Goal: Transaction & Acquisition: Subscribe to service/newsletter

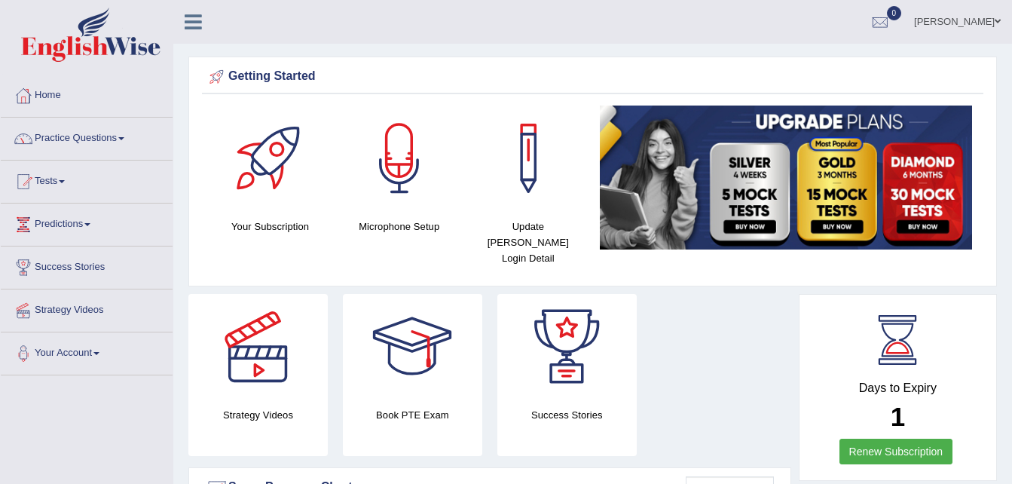
click at [916, 200] on img at bounding box center [786, 177] width 372 height 144
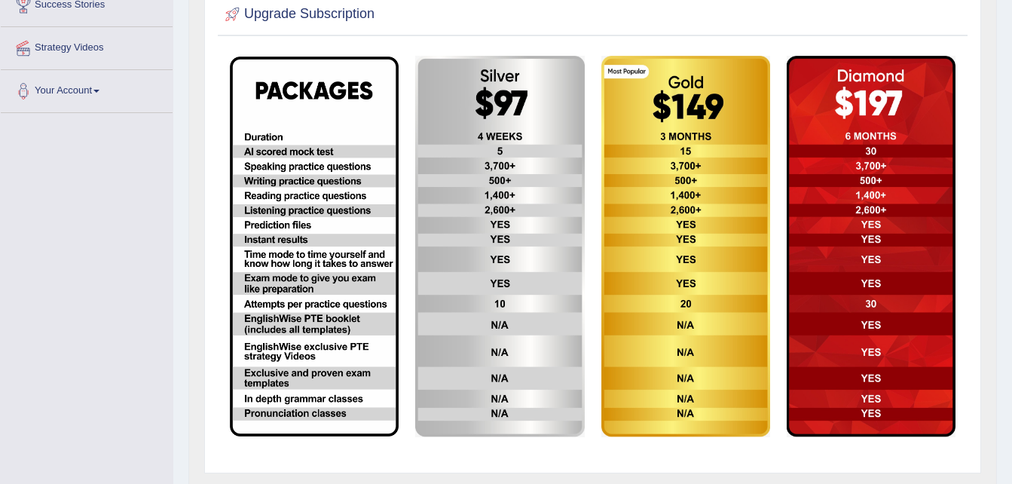
scroll to position [301, 0]
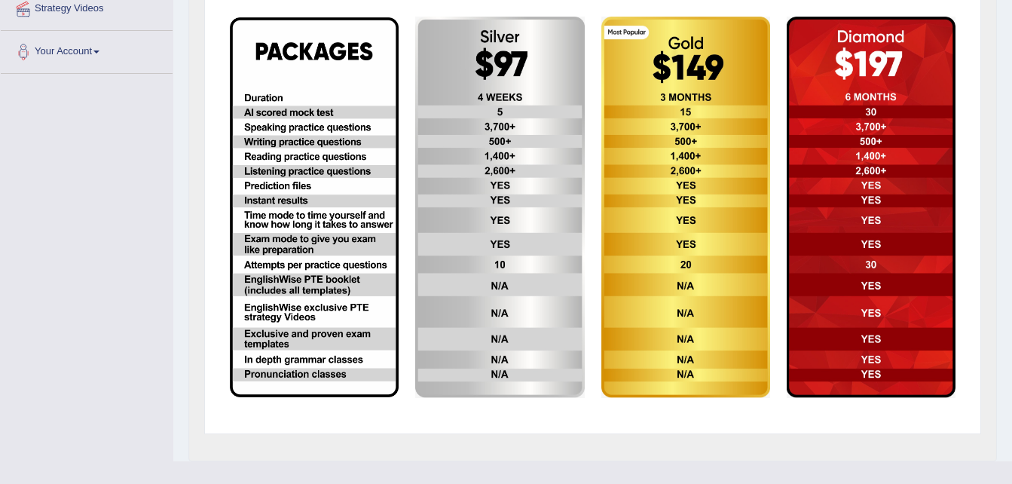
click at [876, 60] on img at bounding box center [871, 207] width 169 height 381
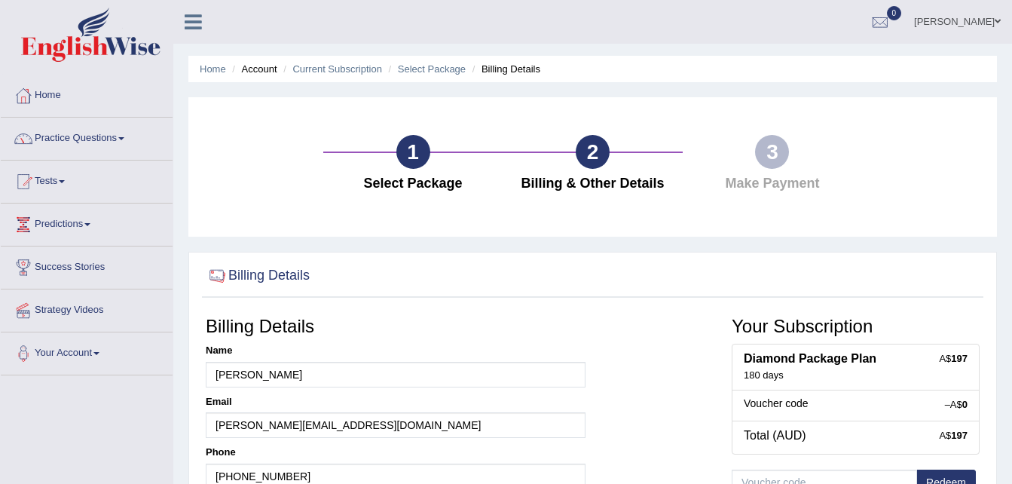
click at [1007, 474] on div "Home Account Current Subscription Select Package Billing Details 1 Select Packa…" at bounding box center [592, 377] width 839 height 754
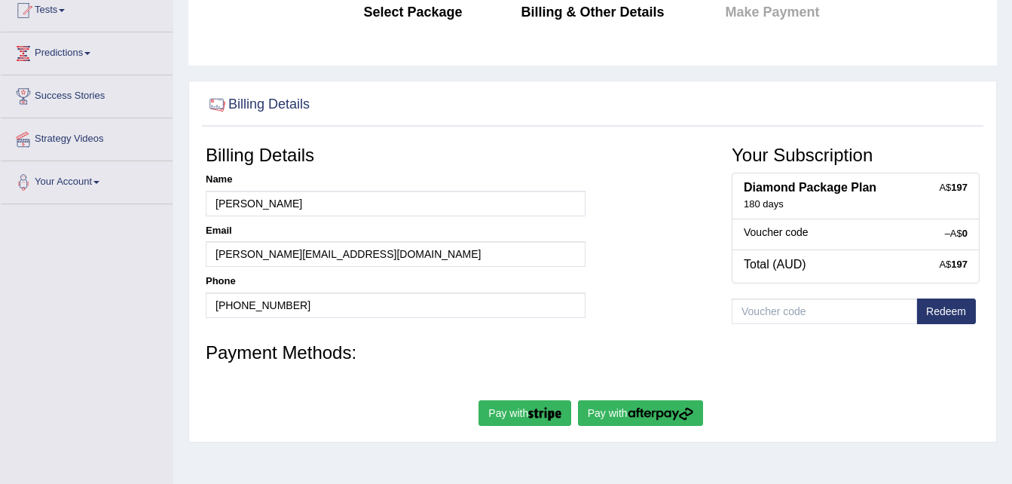
scroll to position [181, 0]
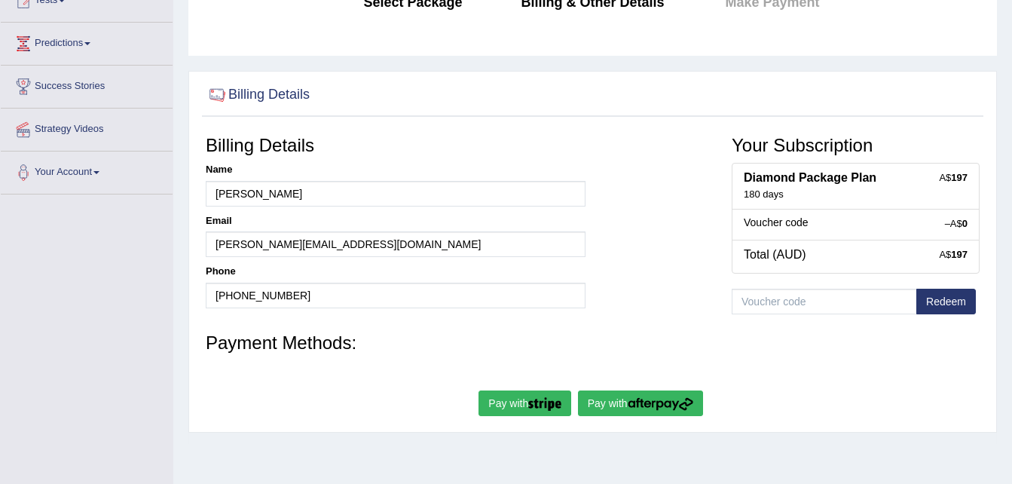
click at [933, 297] on button "Redeem" at bounding box center [946, 302] width 60 height 26
click at [954, 303] on button "Redeem" at bounding box center [946, 302] width 60 height 26
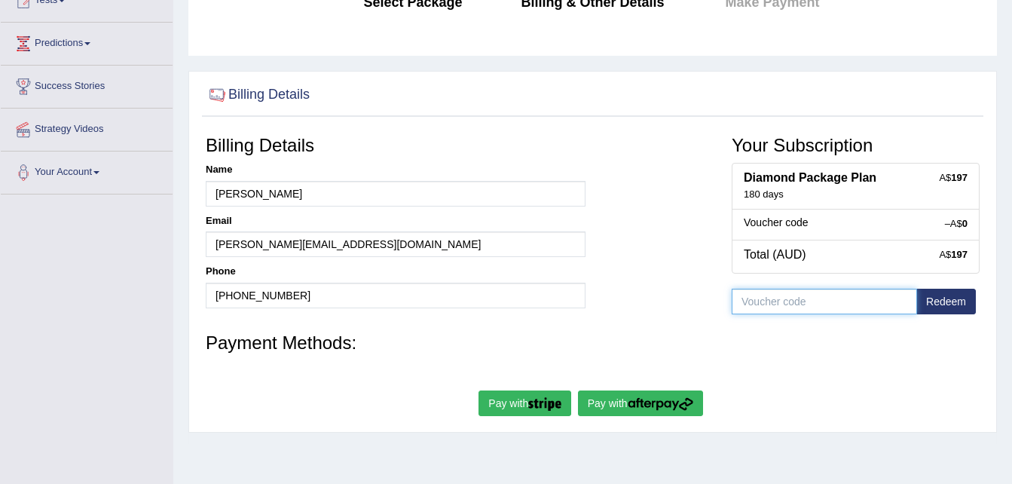
click at [867, 307] on input "text" at bounding box center [824, 302] width 185 height 26
type input "-A$ 0"
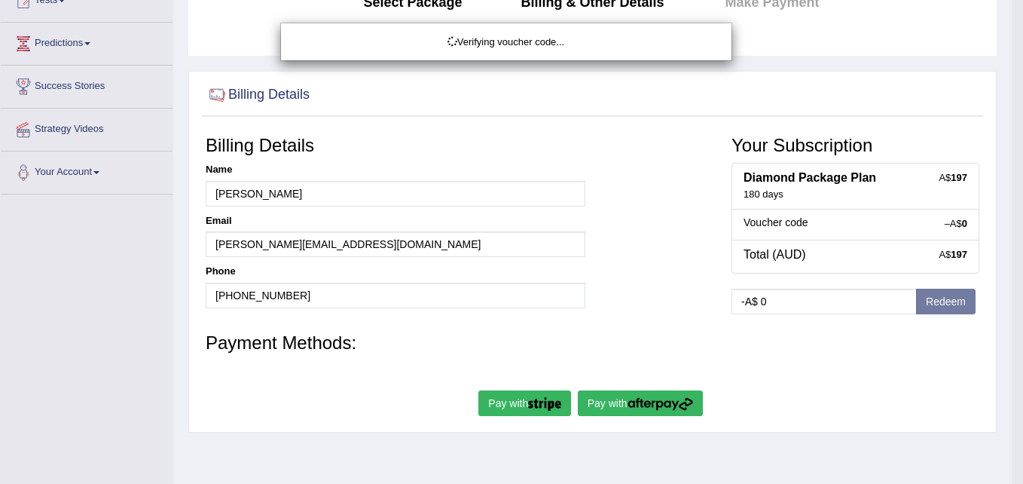
click at [946, 300] on body "Toggle navigation Home Practice Questions Speaking Practice Read Aloud Repeat S…" at bounding box center [511, 61] width 1023 height 484
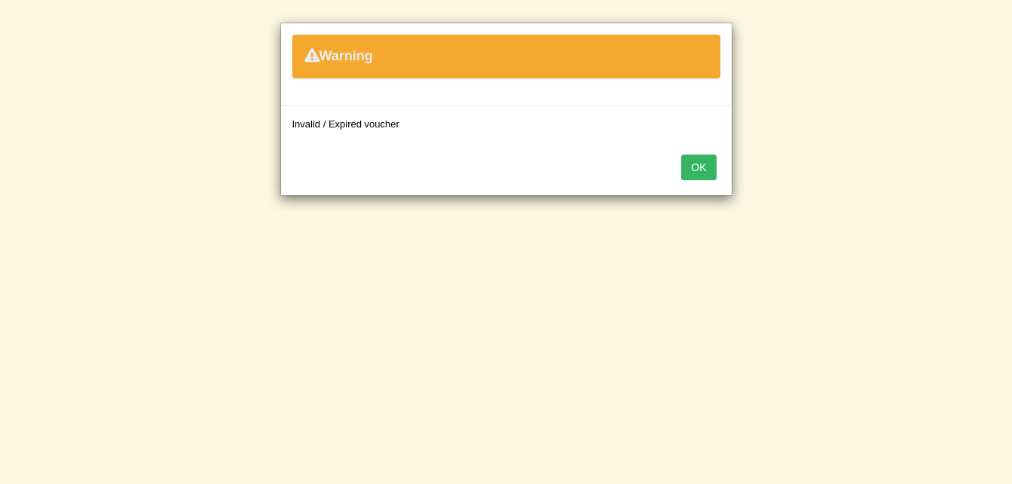
click at [691, 165] on button "OK" at bounding box center [698, 167] width 35 height 26
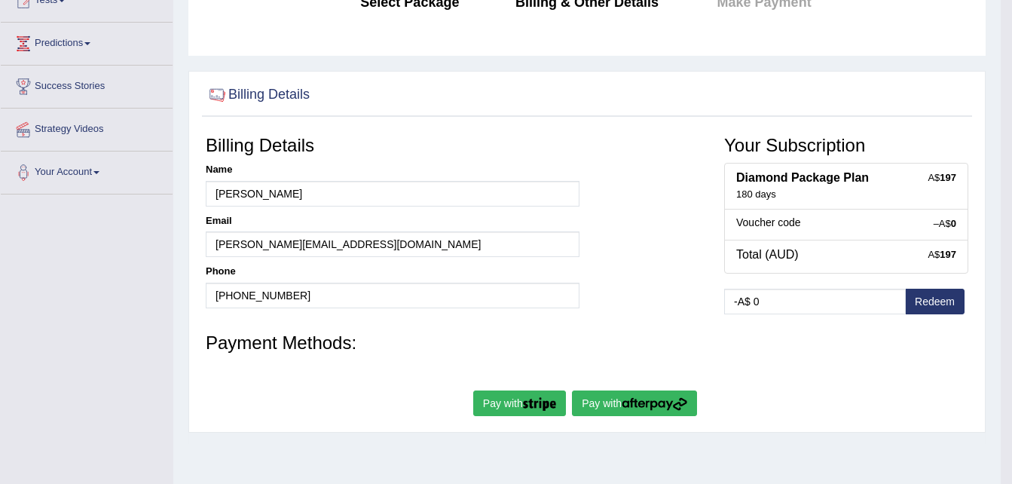
click at [593, 396] on button "Pay with" at bounding box center [634, 403] width 125 height 26
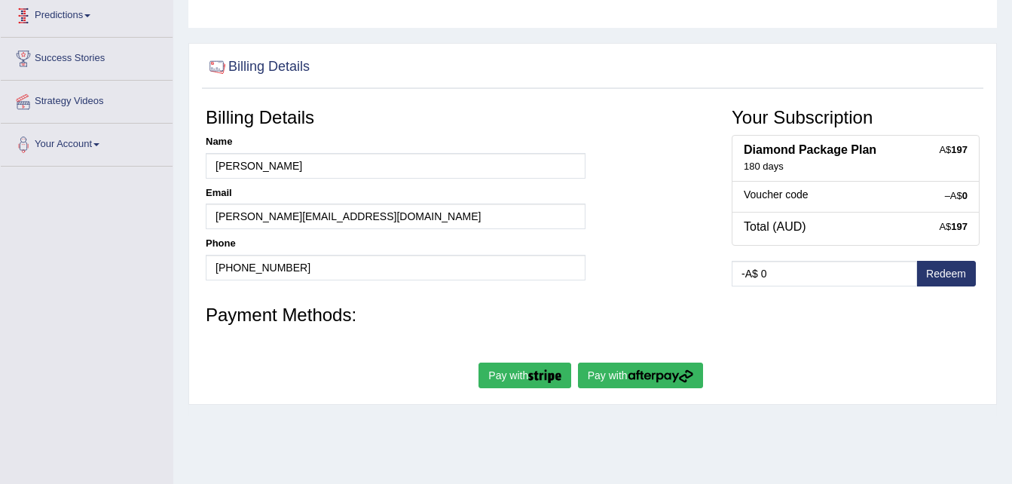
scroll to position [181, 0]
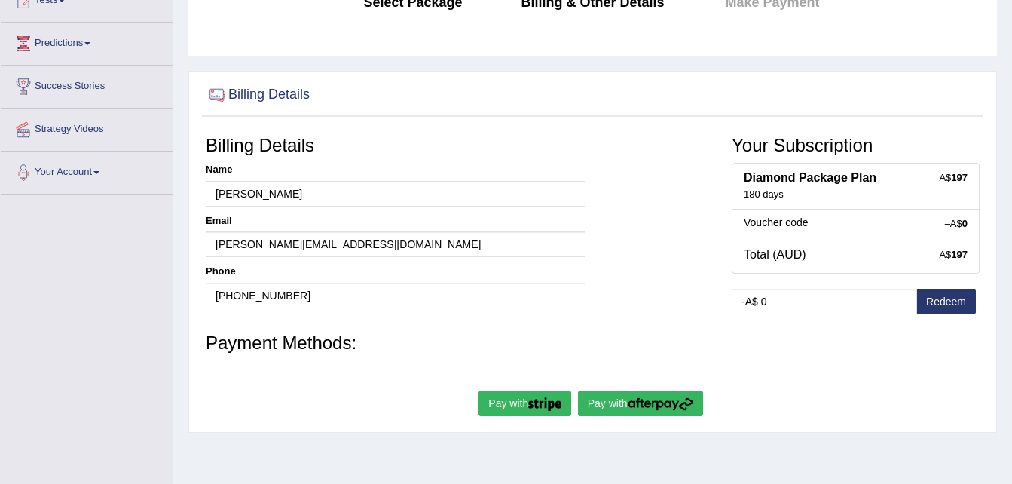
click at [763, 184] on b "Diamond Package Plan" at bounding box center [810, 177] width 133 height 13
click at [518, 408] on button "Pay with" at bounding box center [525, 403] width 93 height 26
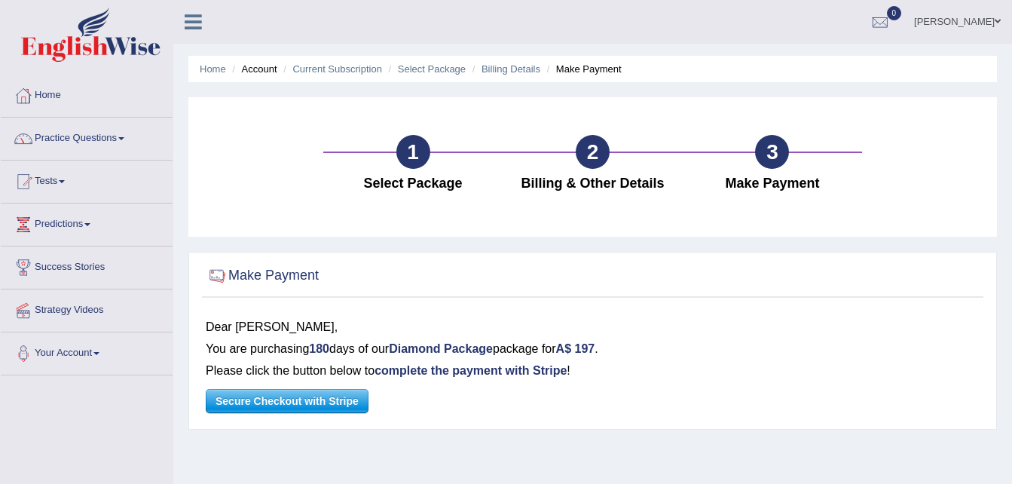
click at [276, 399] on span "Secure Checkout with Stripe" at bounding box center [286, 401] width 161 height 23
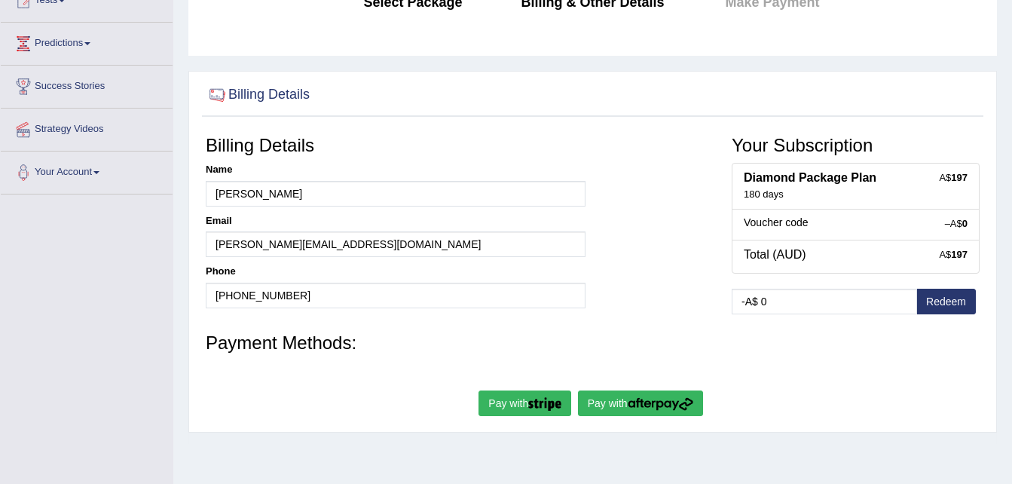
click at [638, 410] on img "submit" at bounding box center [661, 404] width 66 height 14
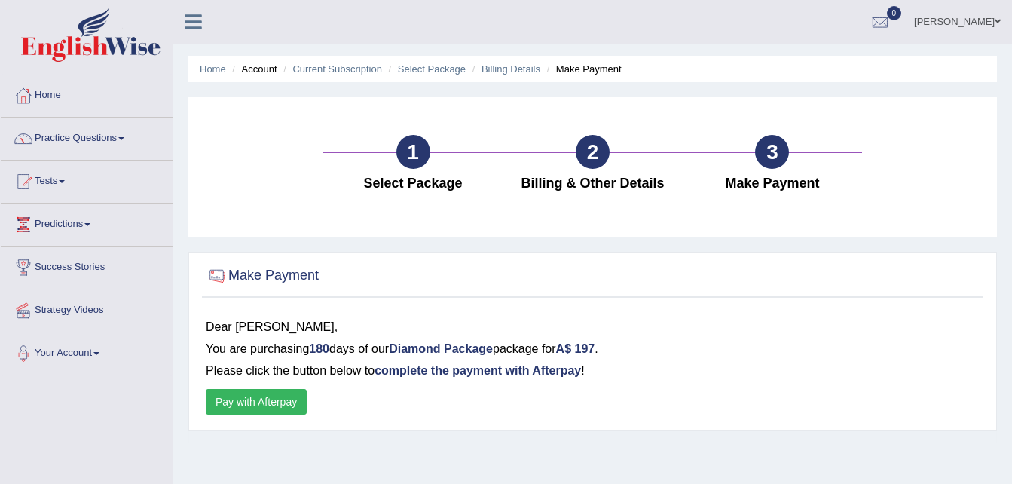
click at [254, 392] on button "Pay with Afterpay" at bounding box center [256, 402] width 101 height 26
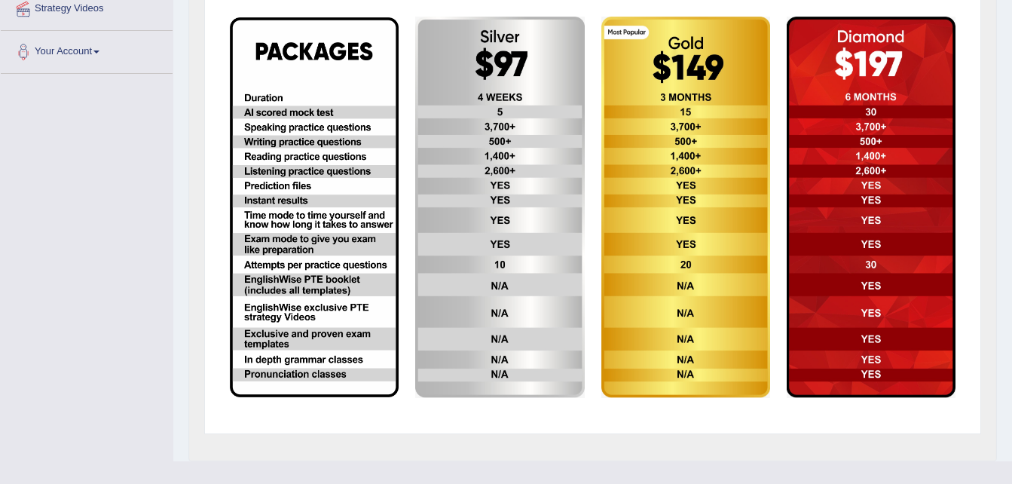
click at [1011, 11] on div "Home Account Current Subscription Upgrade Subscription 1 Select Package 2 Billi…" at bounding box center [592, 80] width 839 height 763
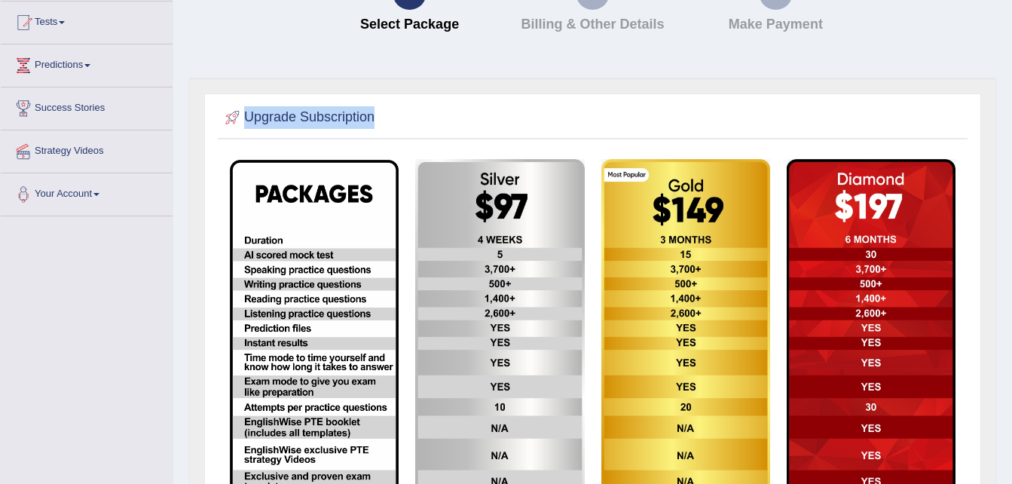
drag, startPoint x: 1011, startPoint y: 11, endPoint x: 1026, endPoint y: 16, distance: 15.0
click at [1011, 16] on html "Toggle navigation Home Practice Questions Speaking Practice Read Aloud Repeat S…" at bounding box center [506, 83] width 1012 height 484
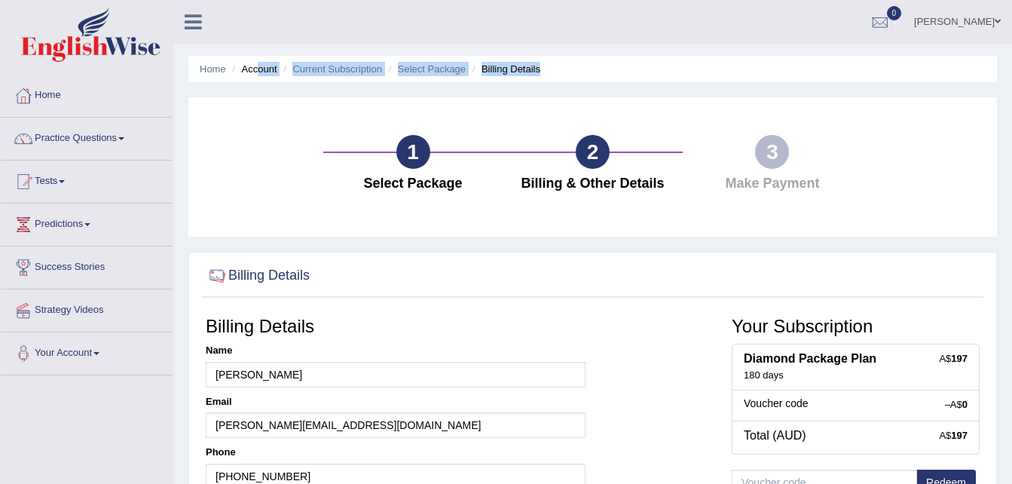
drag, startPoint x: 261, startPoint y: 72, endPoint x: 243, endPoint y: 113, distance: 44.5
click at [243, 113] on div "Home Account Current Subscription Select Package Billing Details 1 Select Packa…" at bounding box center [592, 377] width 839 height 754
click at [243, 113] on div "1 Select Package 2 Billing & Other Details 3 Make Payment" at bounding box center [592, 166] width 809 height 139
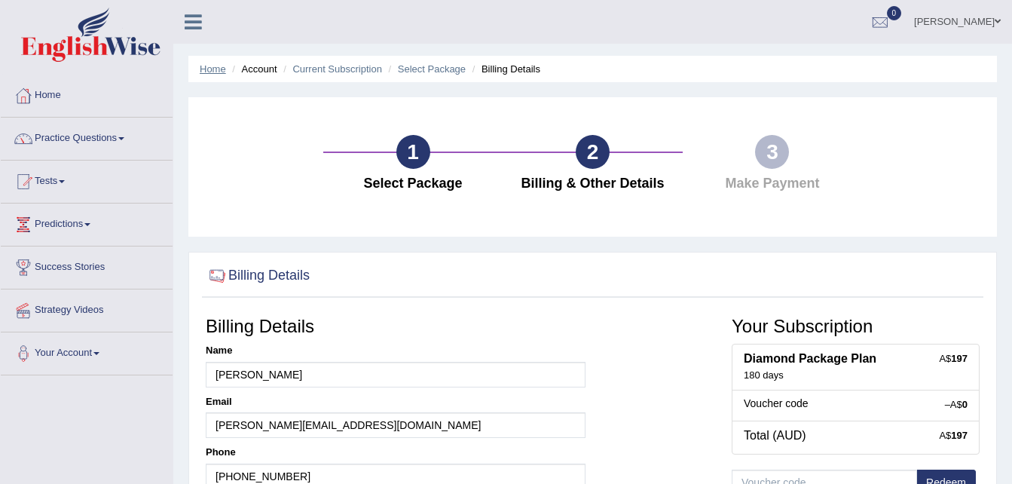
click at [213, 72] on link "Home" at bounding box center [213, 68] width 26 height 11
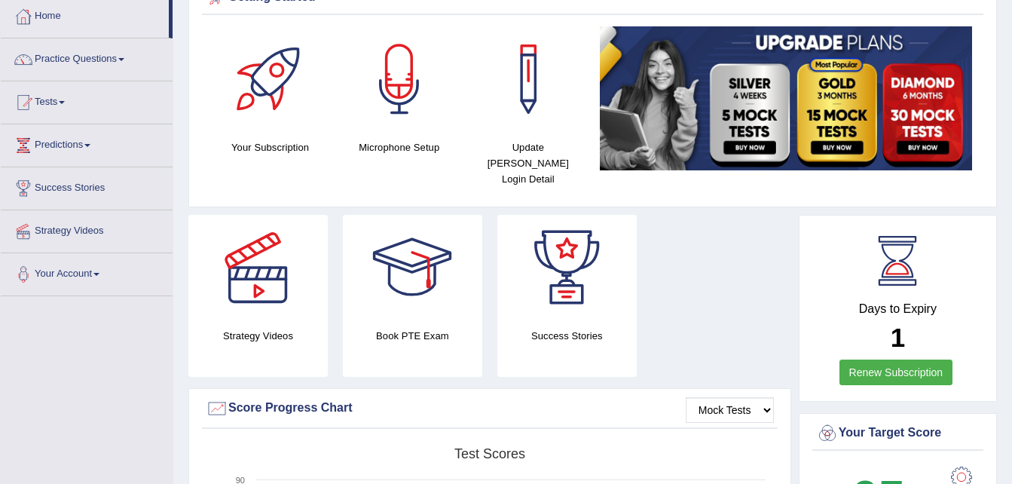
scroll to position [90, 0]
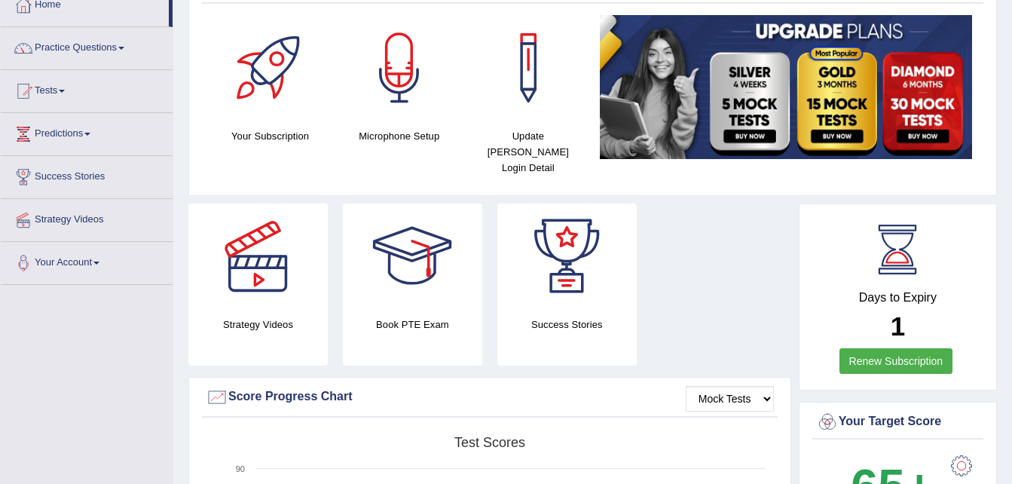
click at [905, 348] on link "Renew Subscription" at bounding box center [896, 361] width 114 height 26
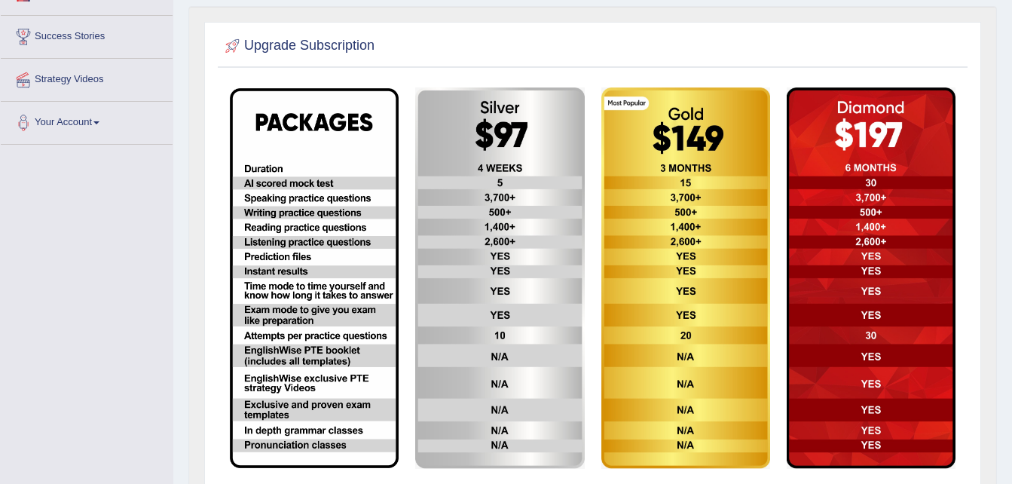
scroll to position [271, 0]
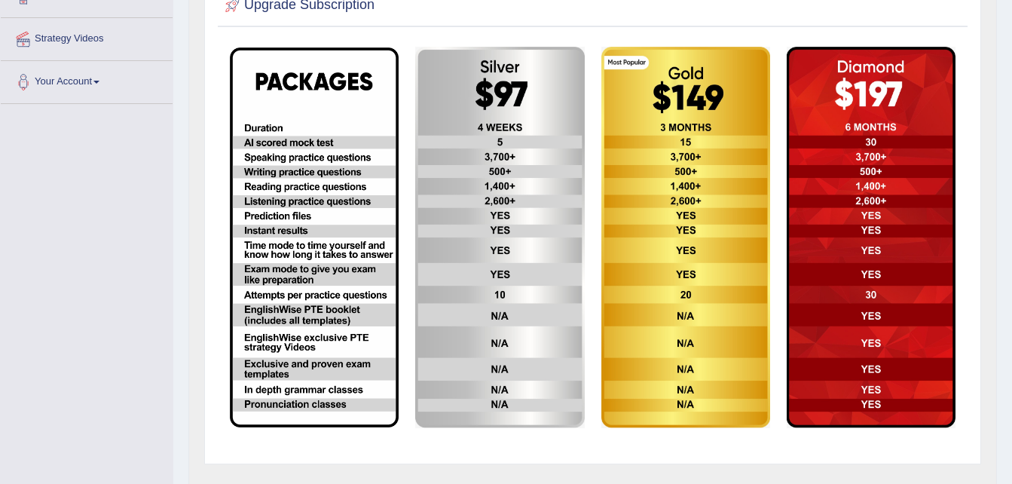
click at [315, 124] on img at bounding box center [314, 237] width 169 height 380
click at [316, 78] on img at bounding box center [314, 237] width 169 height 380
click at [316, 207] on img at bounding box center [314, 237] width 169 height 380
click at [444, 176] on img at bounding box center [499, 237] width 169 height 381
click at [920, 112] on img at bounding box center [871, 237] width 169 height 381
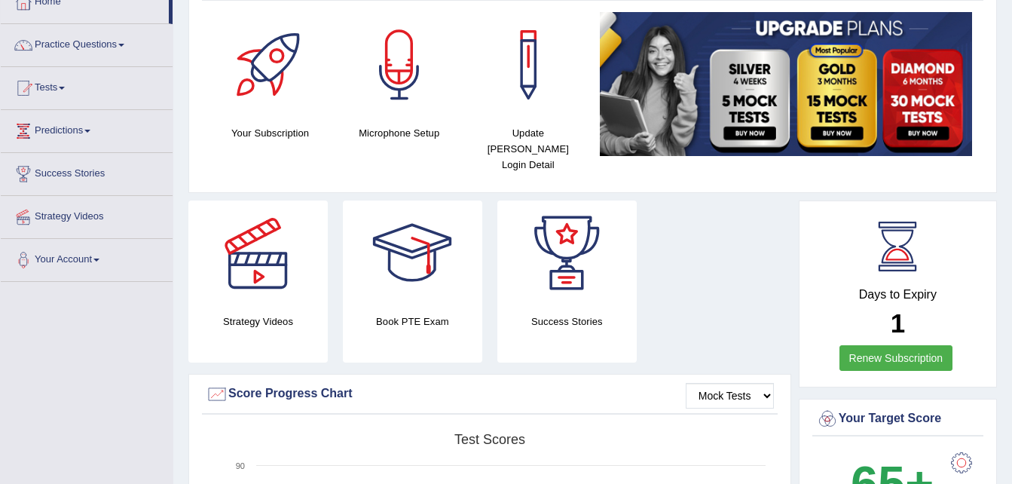
scroll to position [90, 0]
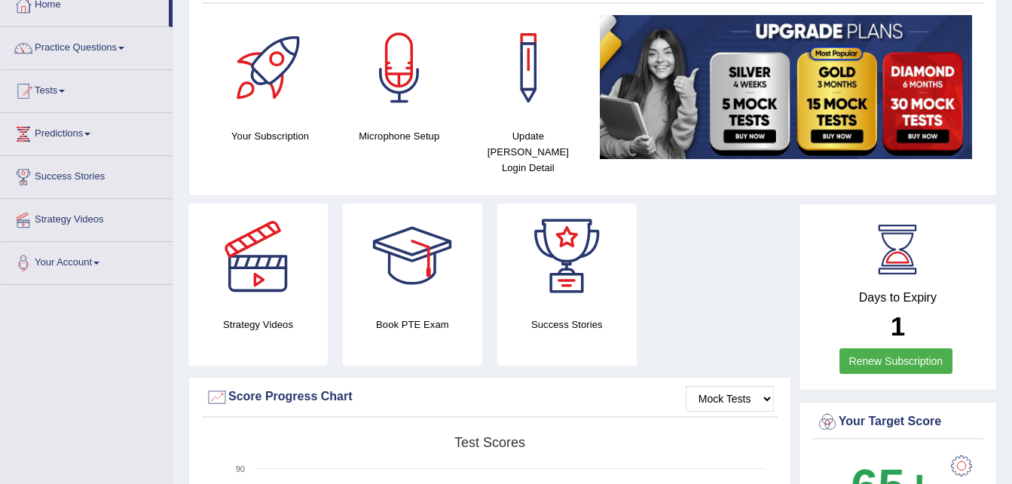
click at [980, 289] on div "Days to Expiry 1 Renew Subscription" at bounding box center [897, 299] width 171 height 167
